Goal: Information Seeking & Learning: Learn about a topic

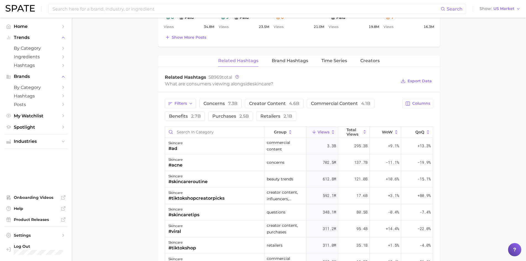
click at [116, 115] on main "1. skincare 2. Subcategory Overview Google TikTok Instagram Beta skincare Views…" at bounding box center [299, 40] width 454 height 763
